Goal: Transaction & Acquisition: Obtain resource

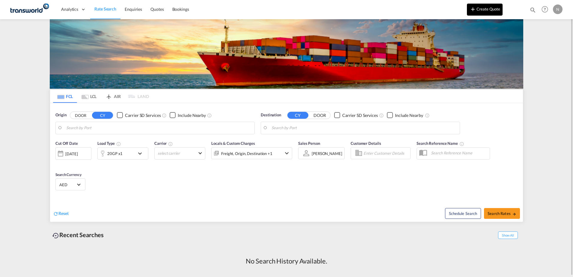
click at [486, 9] on button "Create Quote" at bounding box center [485, 10] width 36 height 12
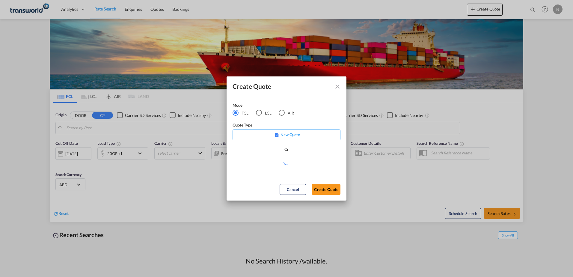
click at [283, 112] on div "AIR" at bounding box center [282, 113] width 6 height 6
click at [334, 191] on button "Create Quote" at bounding box center [326, 189] width 28 height 11
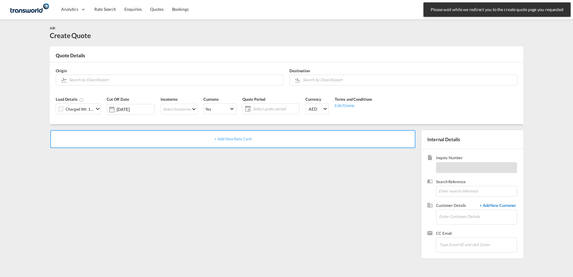
click at [510, 206] on span "+ Add New Customer" at bounding box center [496, 206] width 40 height 7
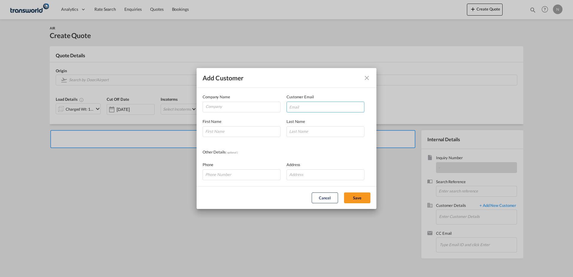
click at [303, 108] on input "Add Customer Company ..." at bounding box center [325, 107] width 78 height 11
click at [230, 109] on input "Company" at bounding box center [243, 106] width 75 height 9
paste input "Al Shamoukh Trading for Technical & Medical Supplies"
drag, startPoint x: 275, startPoint y: 107, endPoint x: 214, endPoint y: 101, distance: 61.4
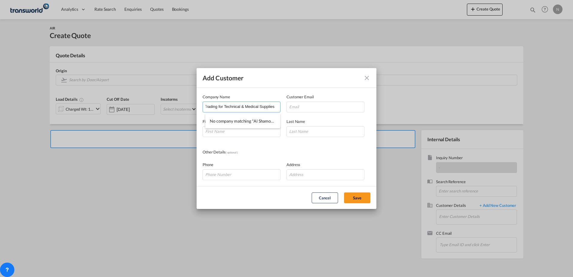
click at [214, 101] on div "Company Name [PERSON_NAME] Trading for Technical & Medical Supplies" at bounding box center [245, 103] width 84 height 19
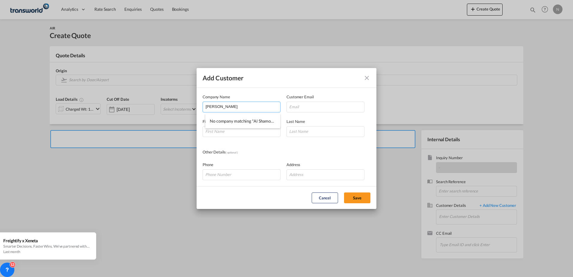
type input "[PERSON_NAME]"
